Goal: Task Accomplishment & Management: Complete application form

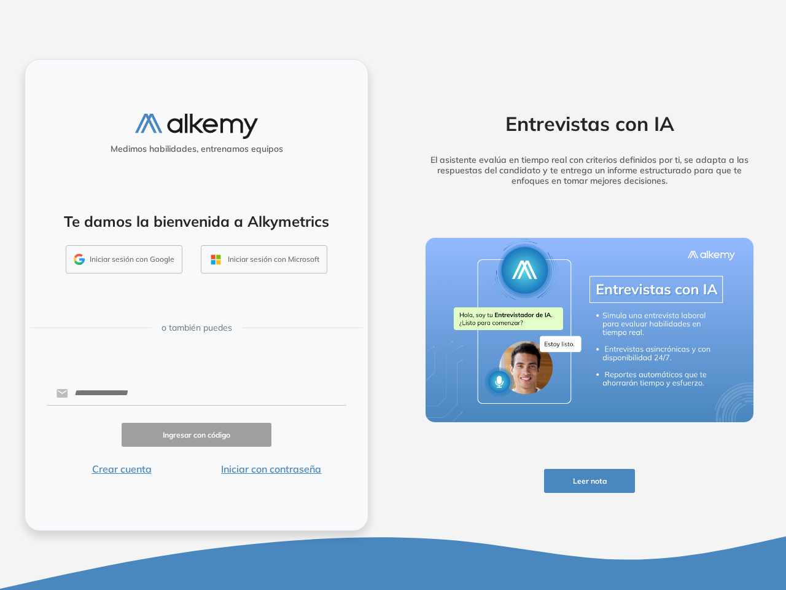
click at [393, 295] on div "Entrevistas con IA El asistente evalúa en tiempo real con criterios definidos p…" at bounding box center [589, 295] width 393 height 590
click at [124, 259] on button "Iniciar sesión con Google" at bounding box center [124, 259] width 117 height 28
click at [264, 259] on button "Iniciar sesión con Microsoft" at bounding box center [264, 259] width 127 height 28
click at [122, 469] on button "Crear cuenta" at bounding box center [122, 468] width 150 height 15
